Goal: Transaction & Acquisition: Subscribe to service/newsletter

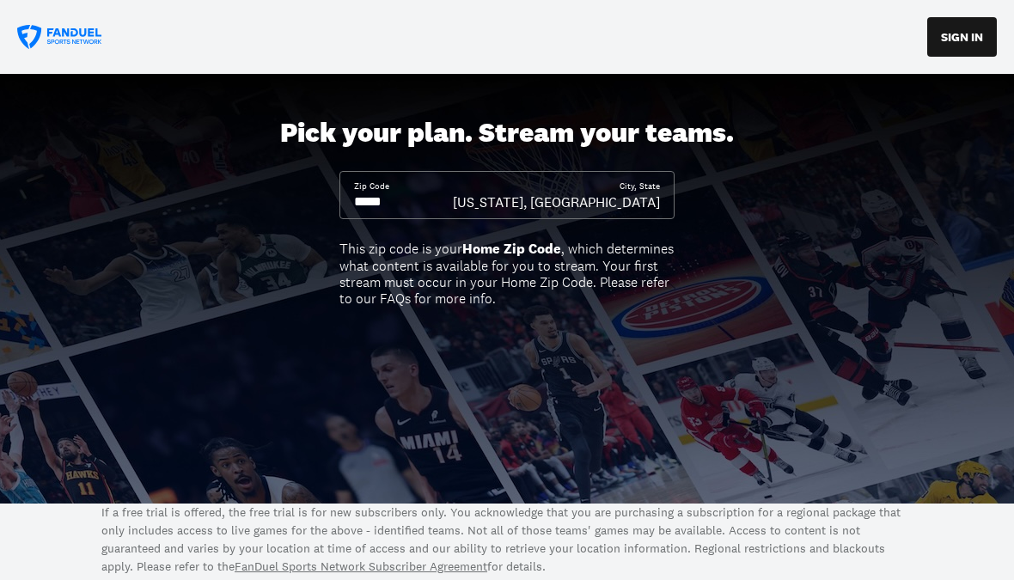
click at [442, 183] on div "Zip Code" at bounding box center [403, 195] width 99 height 31
click at [421, 208] on input at bounding box center [403, 201] width 99 height 19
click at [417, 198] on input at bounding box center [403, 201] width 99 height 19
click at [412, 193] on input at bounding box center [403, 201] width 99 height 19
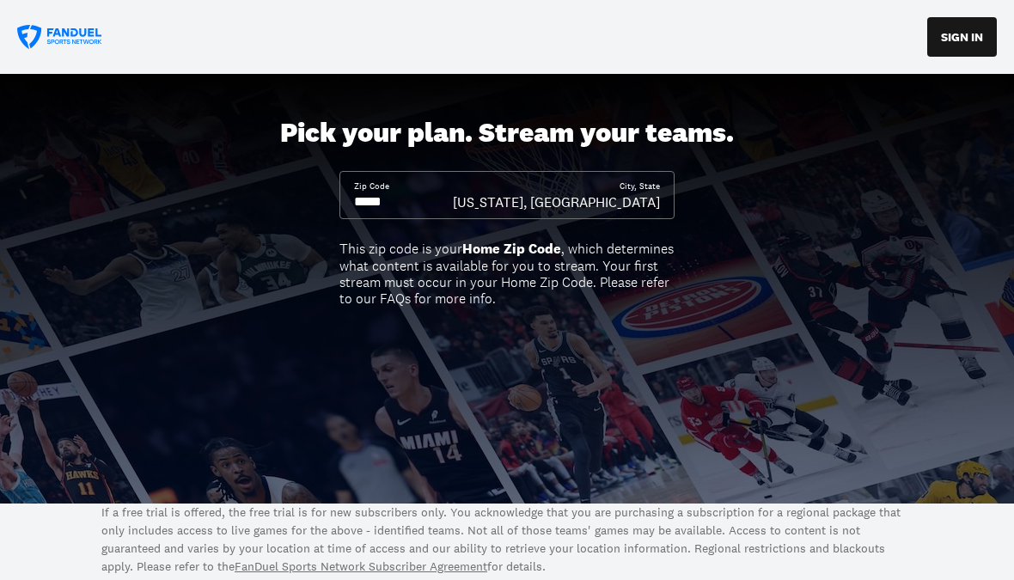
click at [409, 202] on input at bounding box center [403, 201] width 99 height 19
click at [409, 201] on input at bounding box center [403, 201] width 99 height 19
click at [400, 196] on input at bounding box center [403, 201] width 99 height 19
click at [381, 204] on input at bounding box center [403, 201] width 99 height 19
click at [385, 207] on input at bounding box center [403, 201] width 99 height 19
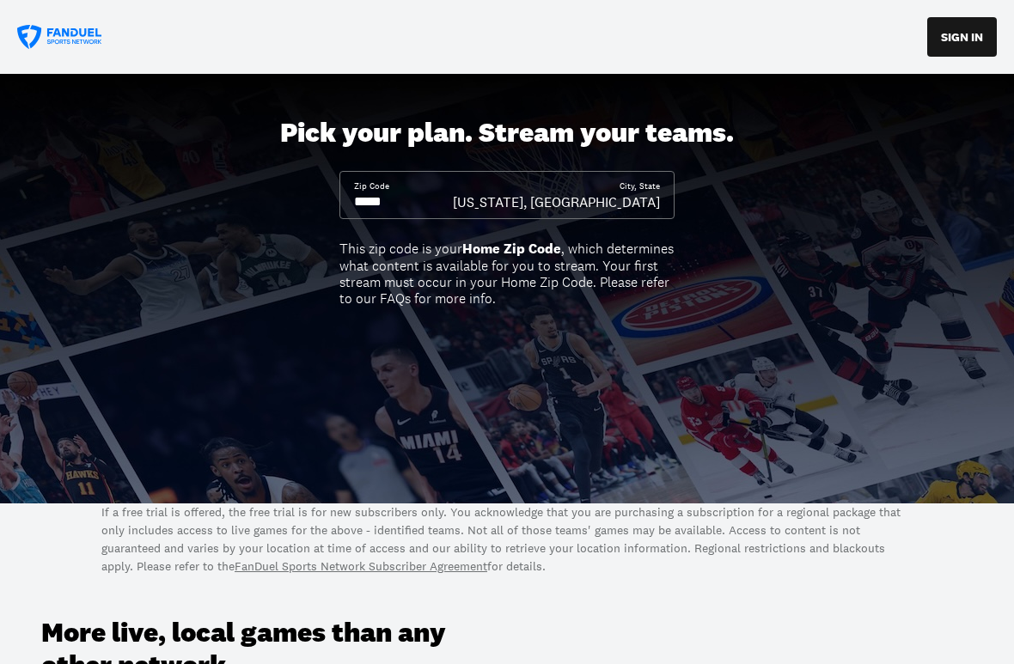
click at [453, 184] on div "Zip Code" at bounding box center [403, 195] width 99 height 31
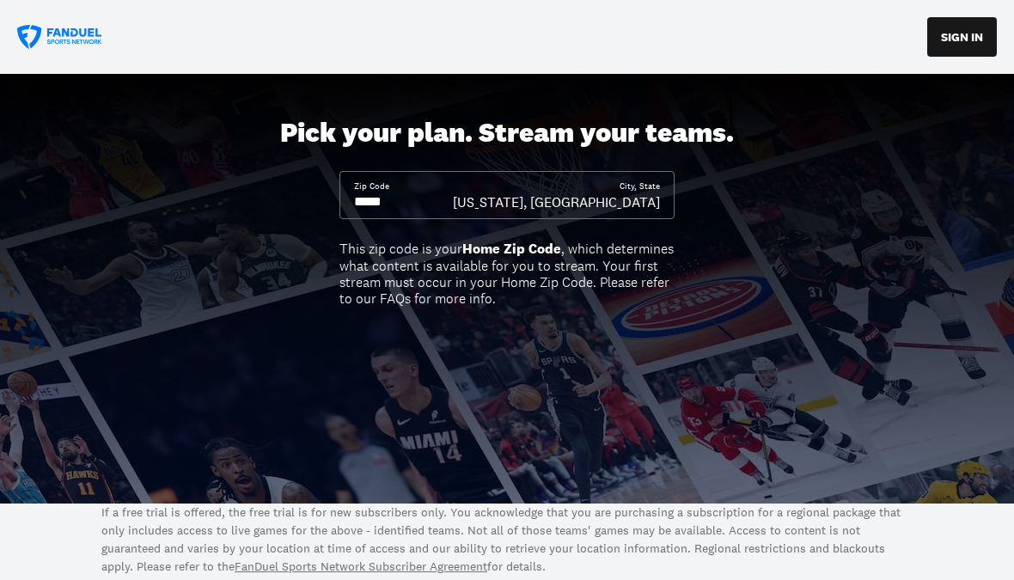
click at [453, 188] on div "Zip Code" at bounding box center [403, 195] width 99 height 31
click at [394, 199] on input at bounding box center [403, 201] width 99 height 19
click at [378, 185] on div "Zip Code" at bounding box center [371, 186] width 35 height 12
click at [404, 195] on input at bounding box center [403, 201] width 99 height 19
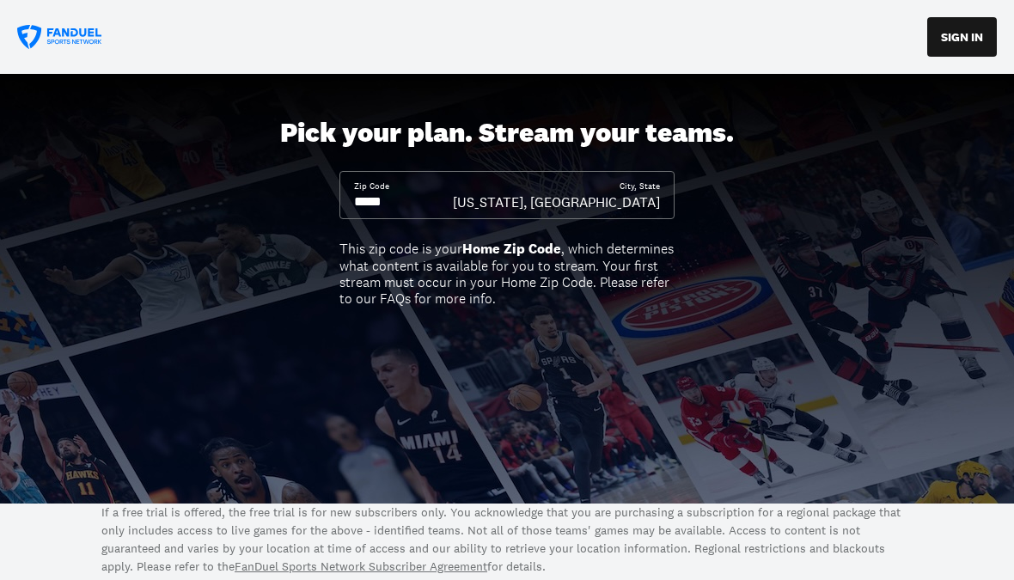
click at [287, 221] on div "Pick your plan. Stream your teams. Zip Code City, [GEOGRAPHIC_DATA][US_STATE], …" at bounding box center [507, 288] width 1014 height 429
